Goal: Task Accomplishment & Management: Manage account settings

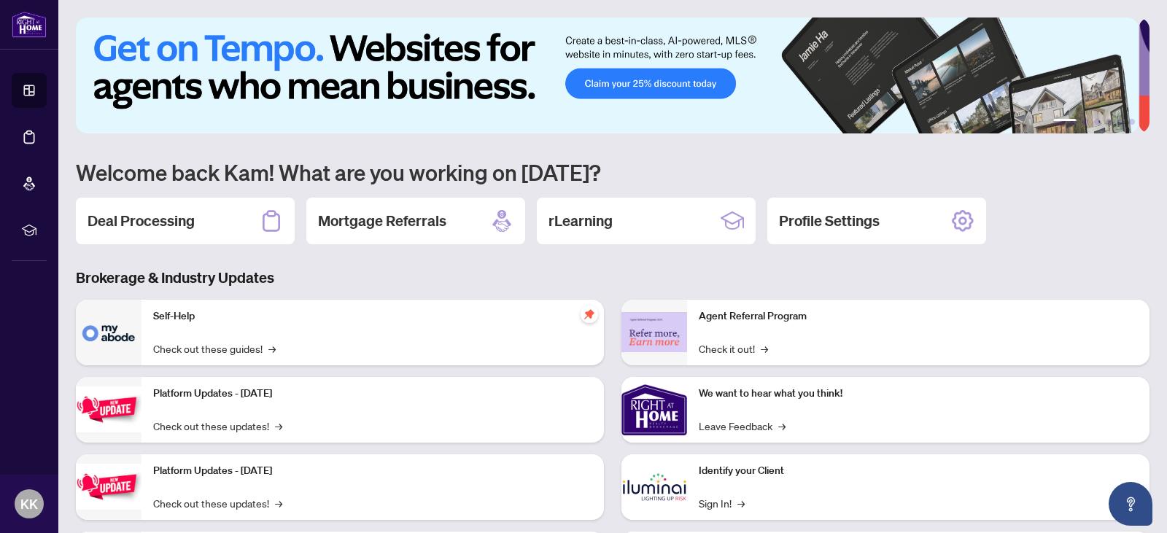
click at [143, 187] on div "1 2 3 4 5 6 Welcome back Kam! What are you working on [DATE]? Deal Processing M…" at bounding box center [613, 319] width 1074 height 602
click at [148, 214] on h2 "Deal Processing" at bounding box center [141, 221] width 107 height 20
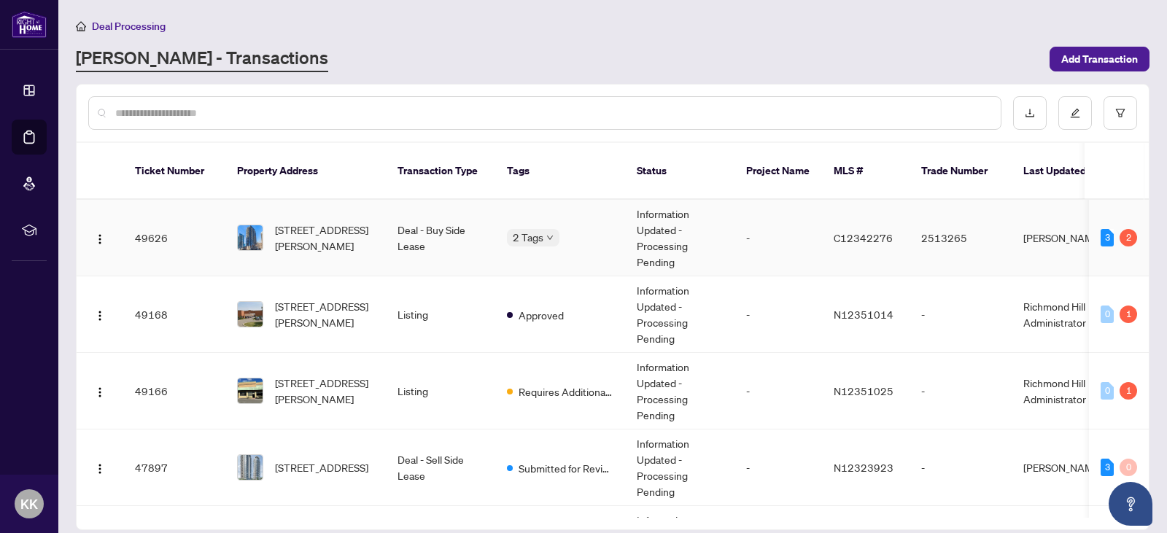
click at [533, 230] on td "2 Tags" at bounding box center [560, 238] width 130 height 77
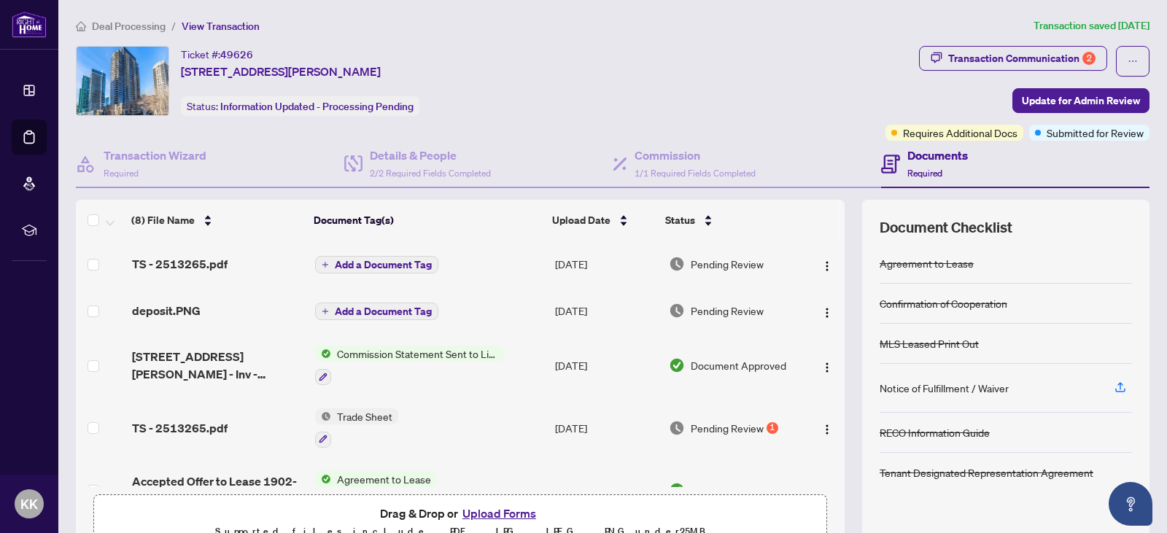
click at [692, 423] on span "Pending Review" at bounding box center [727, 428] width 73 height 16
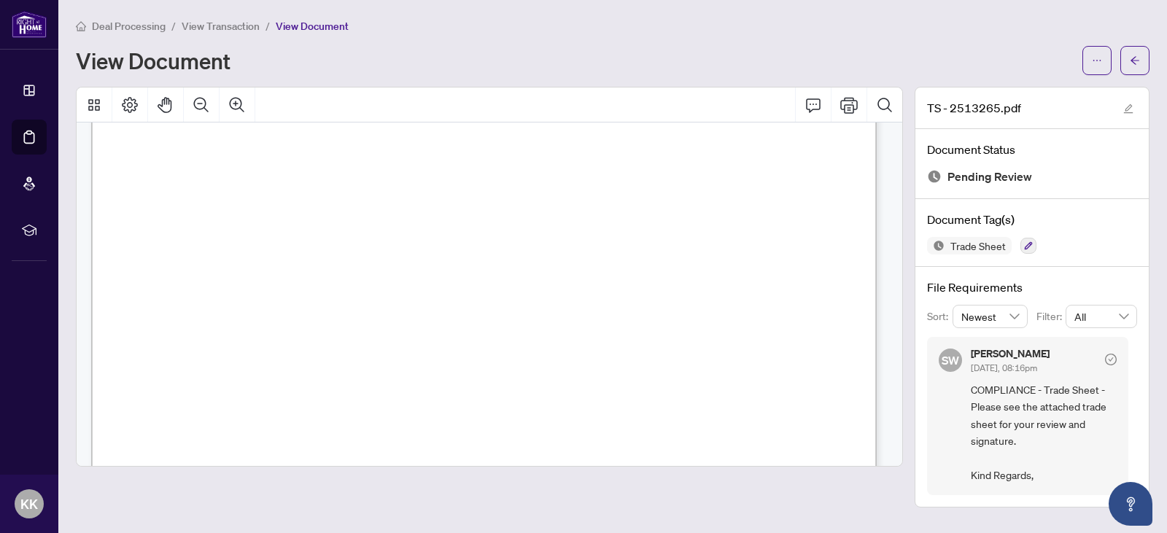
scroll to position [584, 0]
click at [1101, 58] on icon "ellipsis" at bounding box center [1097, 60] width 10 height 10
click at [1134, 65] on icon "arrow-left" at bounding box center [1135, 60] width 10 height 10
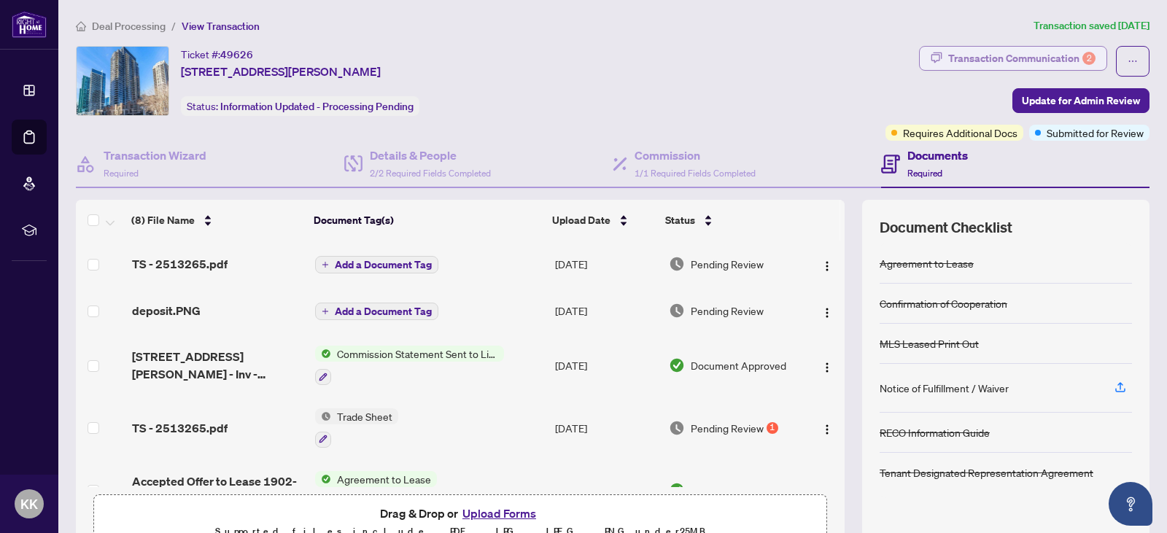
click at [1003, 63] on div "Transaction Communication 2" at bounding box center [1022, 58] width 147 height 23
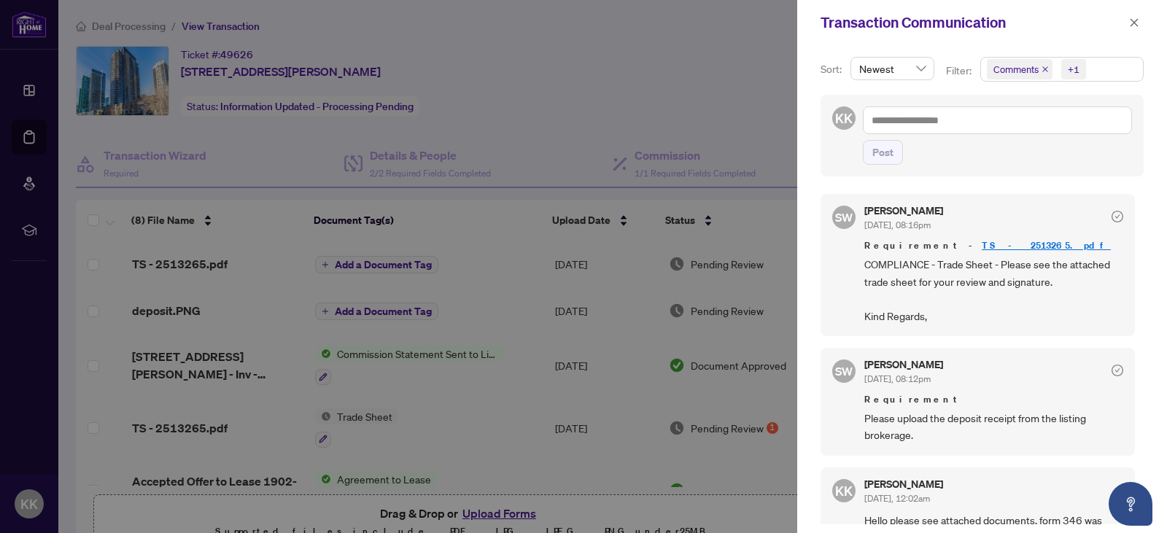
click at [508, 196] on div at bounding box center [583, 266] width 1167 height 533
click at [538, 220] on div at bounding box center [583, 266] width 1167 height 533
